Goal: Transaction & Acquisition: Purchase product/service

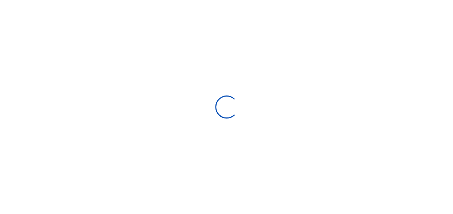
select select "Loading bundles"
select select
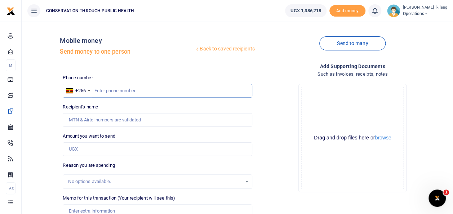
click at [159, 94] on input "text" at bounding box center [157, 91] width 189 height 14
click at [136, 89] on input "text" at bounding box center [157, 91] width 189 height 14
type input "782461231"
type input "[PERSON_NAME]"
type input "782461231"
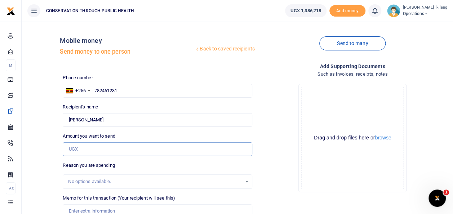
click at [127, 148] on input "Amount you want to send" at bounding box center [157, 149] width 189 height 14
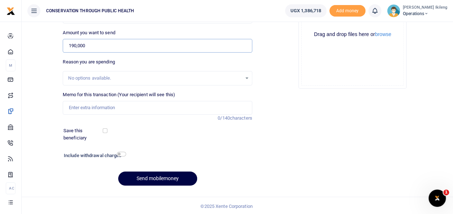
scroll to position [105, 0]
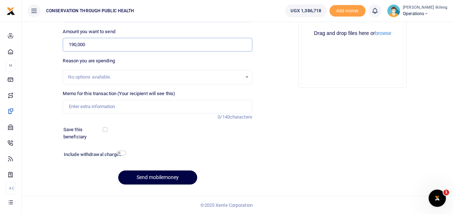
type input "190,000"
click at [124, 104] on input "Memo for this transaction (Your recipient will see this)" at bounding box center [157, 107] width 189 height 14
type input "Fuel and services fee for driving the CEO"
click at [120, 153] on input "checkbox" at bounding box center [121, 153] width 9 height 5
checkbox input "true"
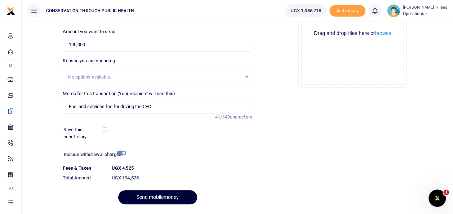
click at [167, 192] on button "Send mobilemoney" at bounding box center [157, 197] width 79 height 14
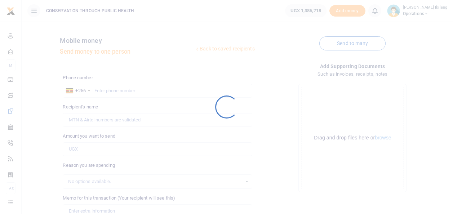
scroll to position [104, 0]
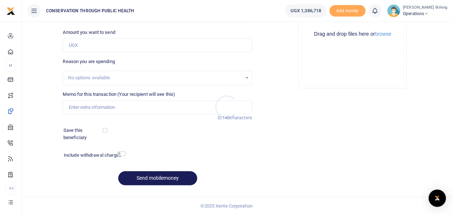
click at [453, 52] on div at bounding box center [226, 107] width 453 height 214
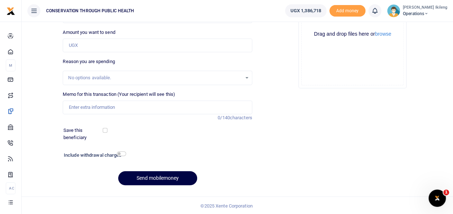
scroll to position [0, 0]
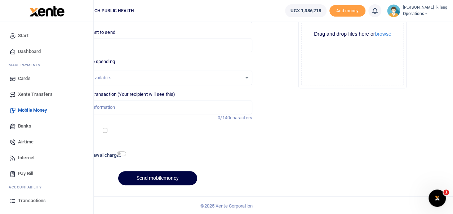
click at [21, 198] on span "Transactions" at bounding box center [32, 200] width 28 height 7
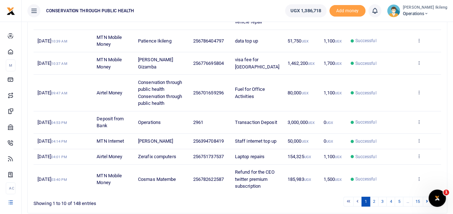
scroll to position [187, 0]
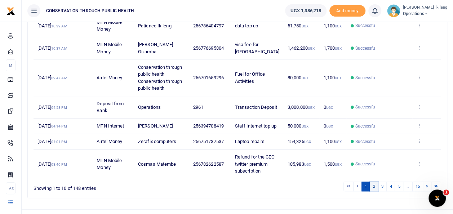
click at [374, 191] on link "2" at bounding box center [374, 187] width 9 height 10
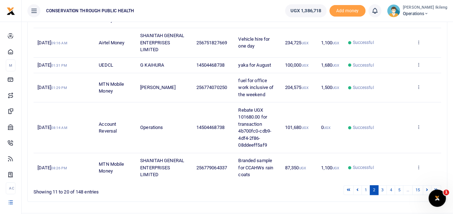
scroll to position [256, 0]
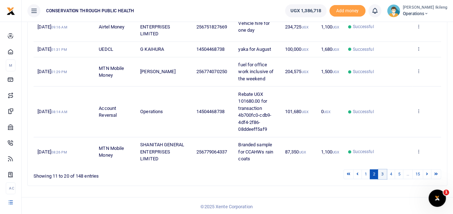
click at [384, 174] on link "3" at bounding box center [382, 174] width 9 height 10
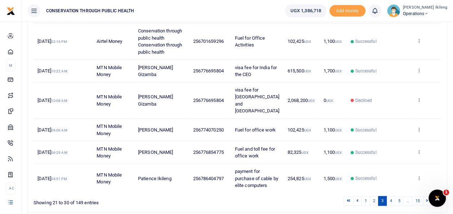
scroll to position [206, 0]
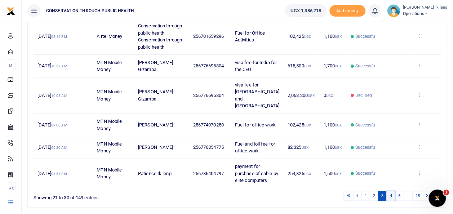
click at [393, 191] on link "4" at bounding box center [390, 196] width 9 height 10
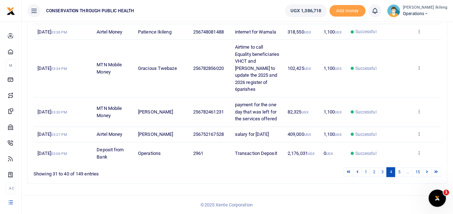
scroll to position [298, 0]
click at [400, 172] on link "5" at bounding box center [399, 172] width 9 height 10
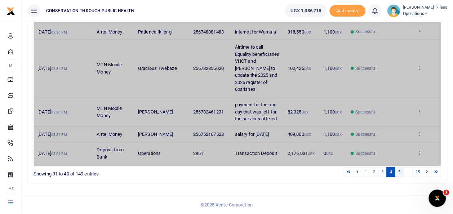
scroll to position [242, 0]
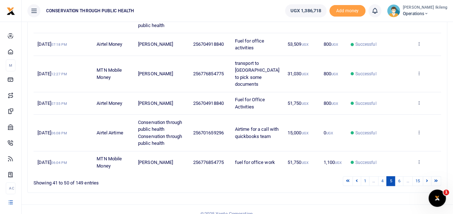
click at [400, 176] on link "6" at bounding box center [399, 181] width 9 height 10
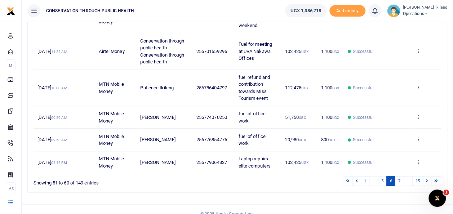
scroll to position [55, 0]
